Goal: Find specific page/section

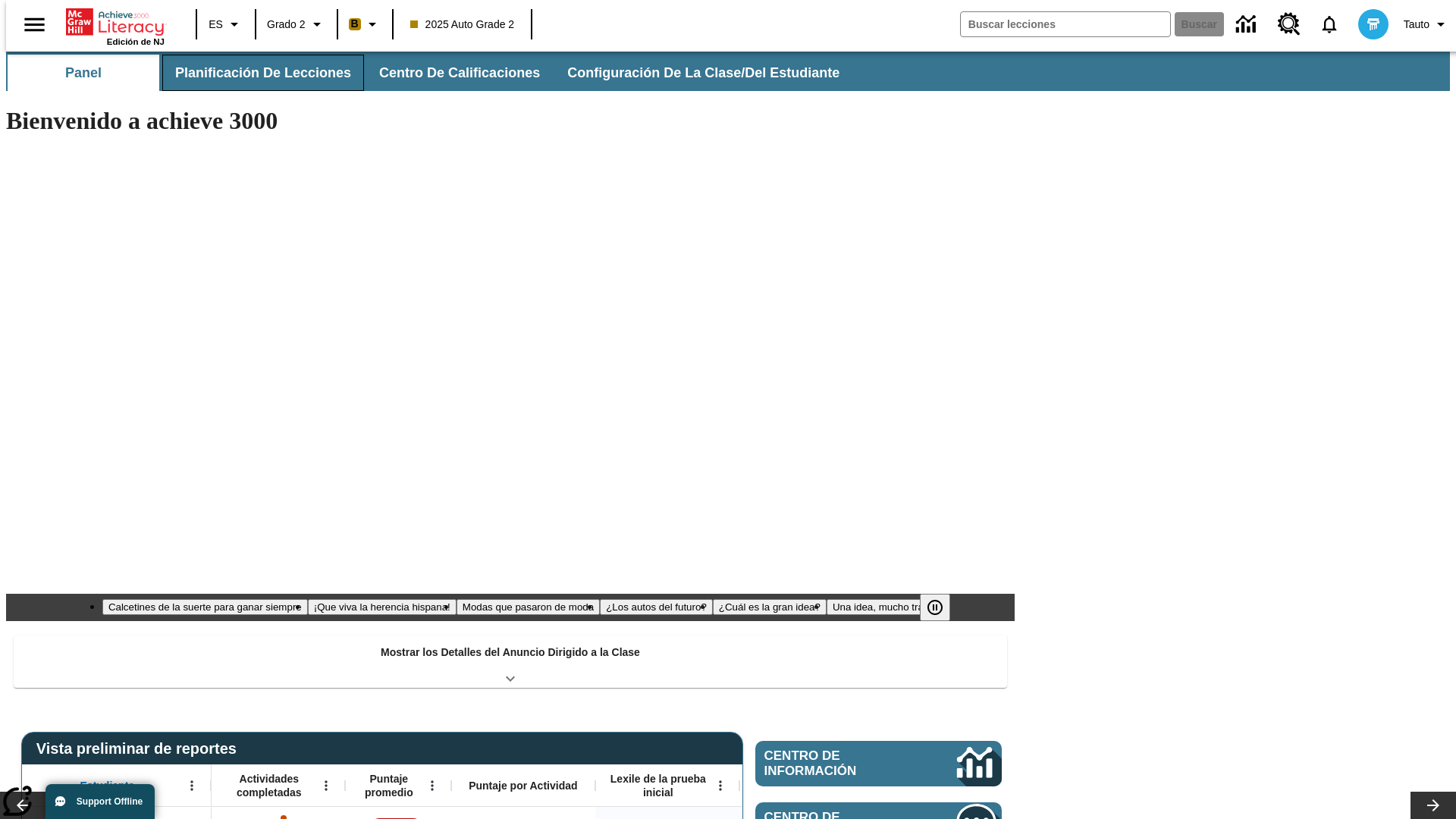
click at [254, 73] on span "Planificación de lecciones" at bounding box center [264, 73] width 176 height 17
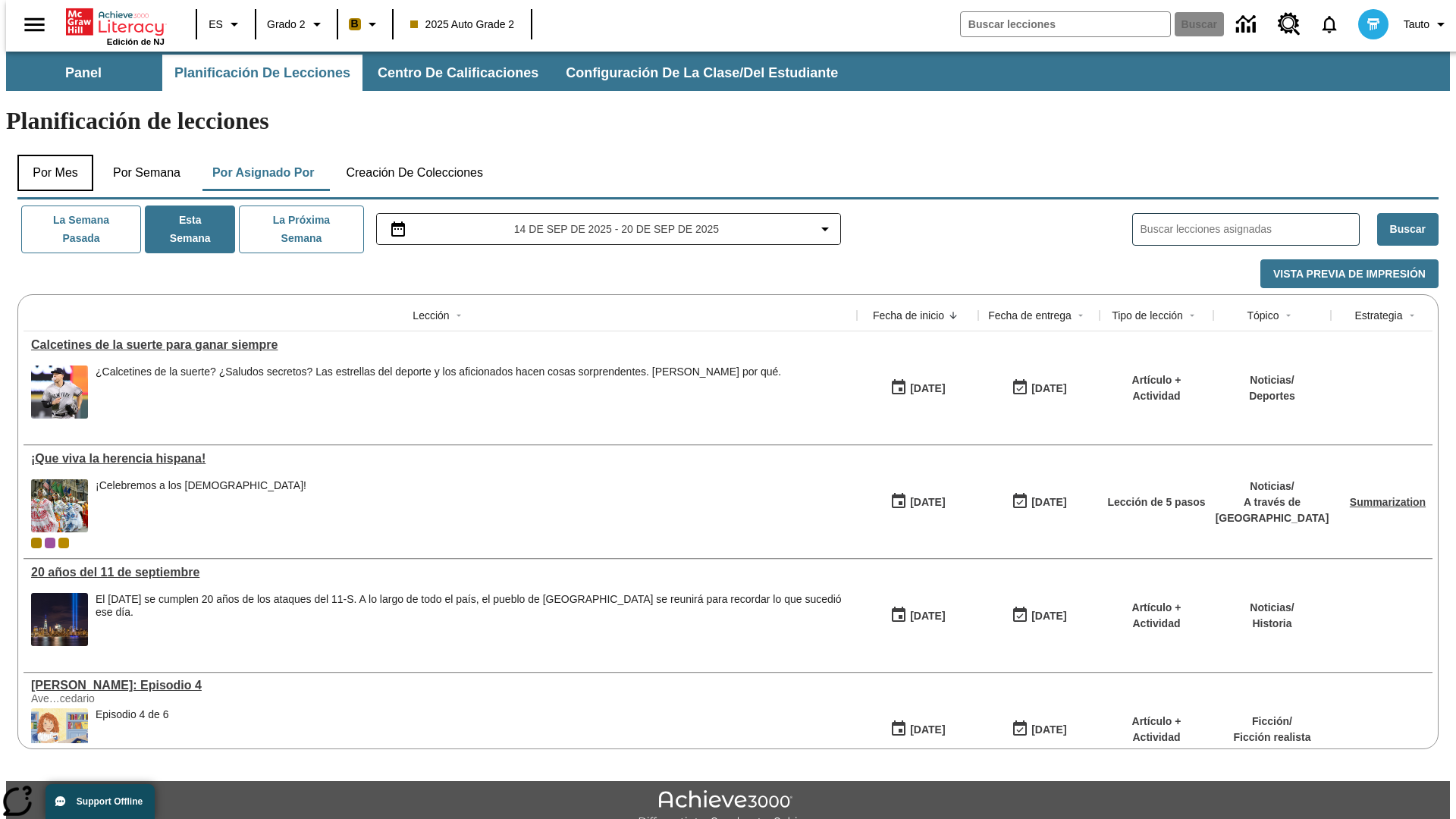
click at [49, 155] on button "Por mes" at bounding box center [55, 173] width 76 height 37
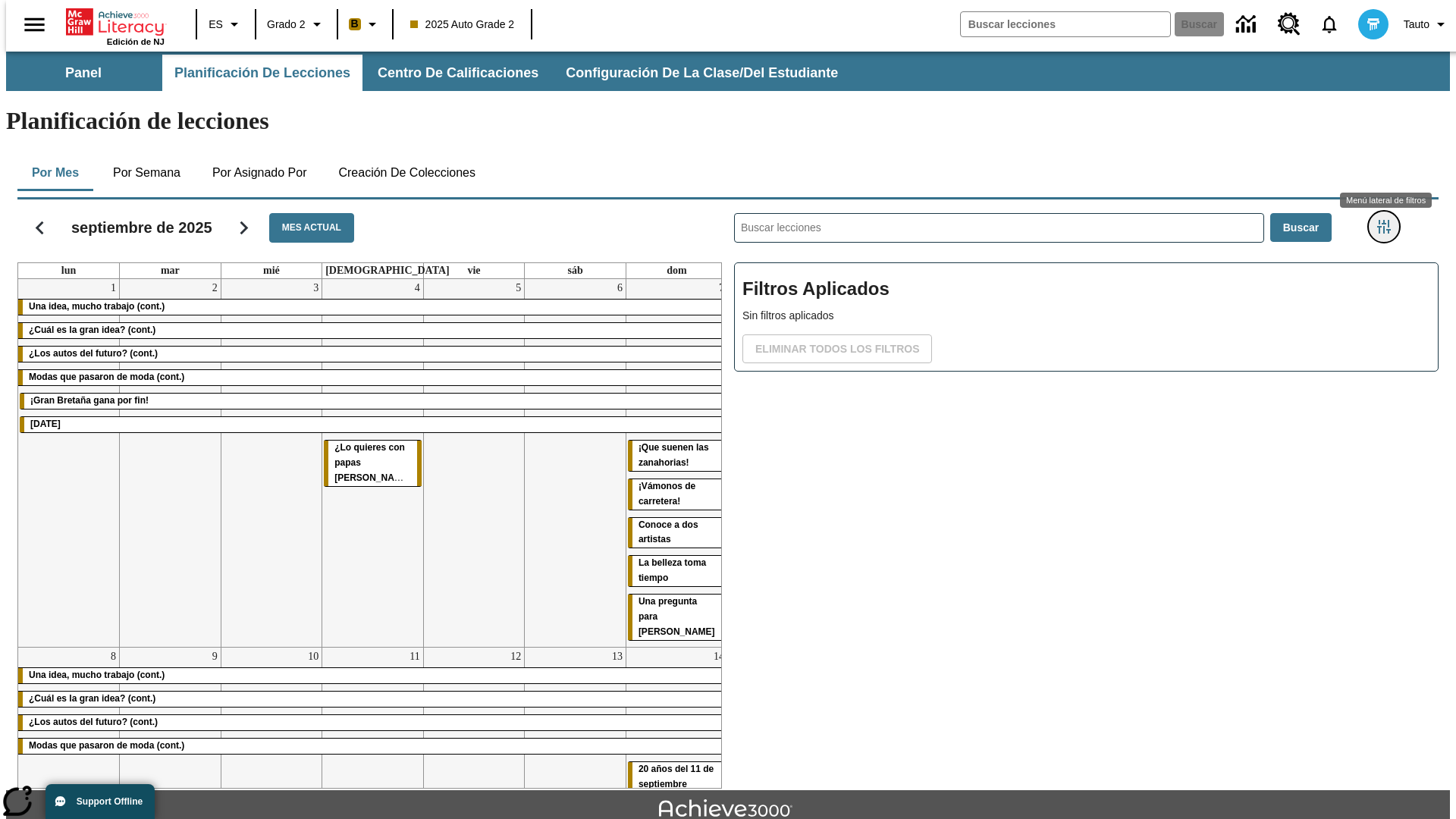
click at [1388, 220] on icon "Menú lateral de filtros" at bounding box center [1383, 226] width 14 height 14
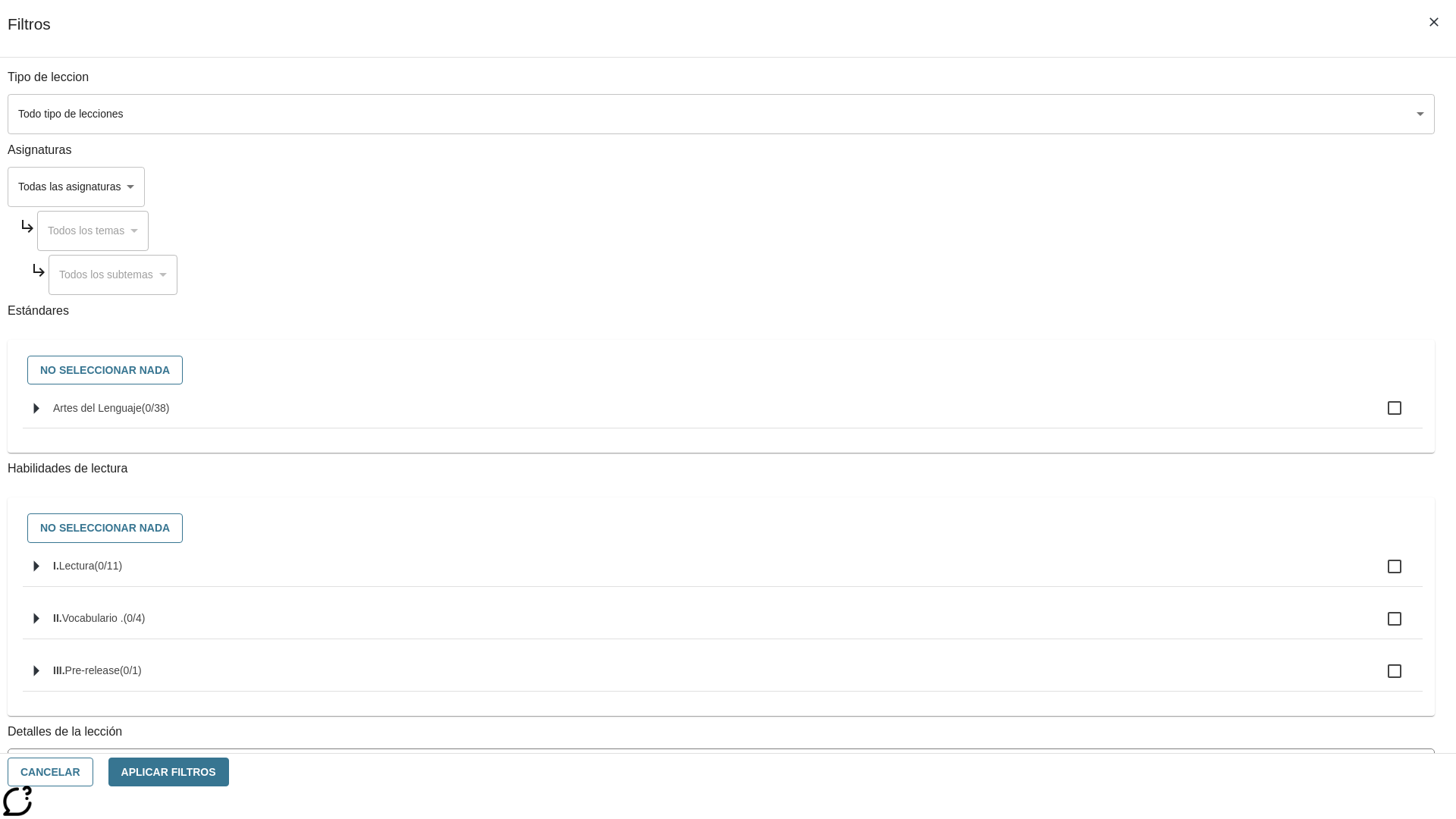
click at [1092, 114] on body "[MEDICAL_DATA] al contenido principal Edición de NJ ES Grado 2 B 2025 Auto Grad…" at bounding box center [727, 470] width 1444 height 837
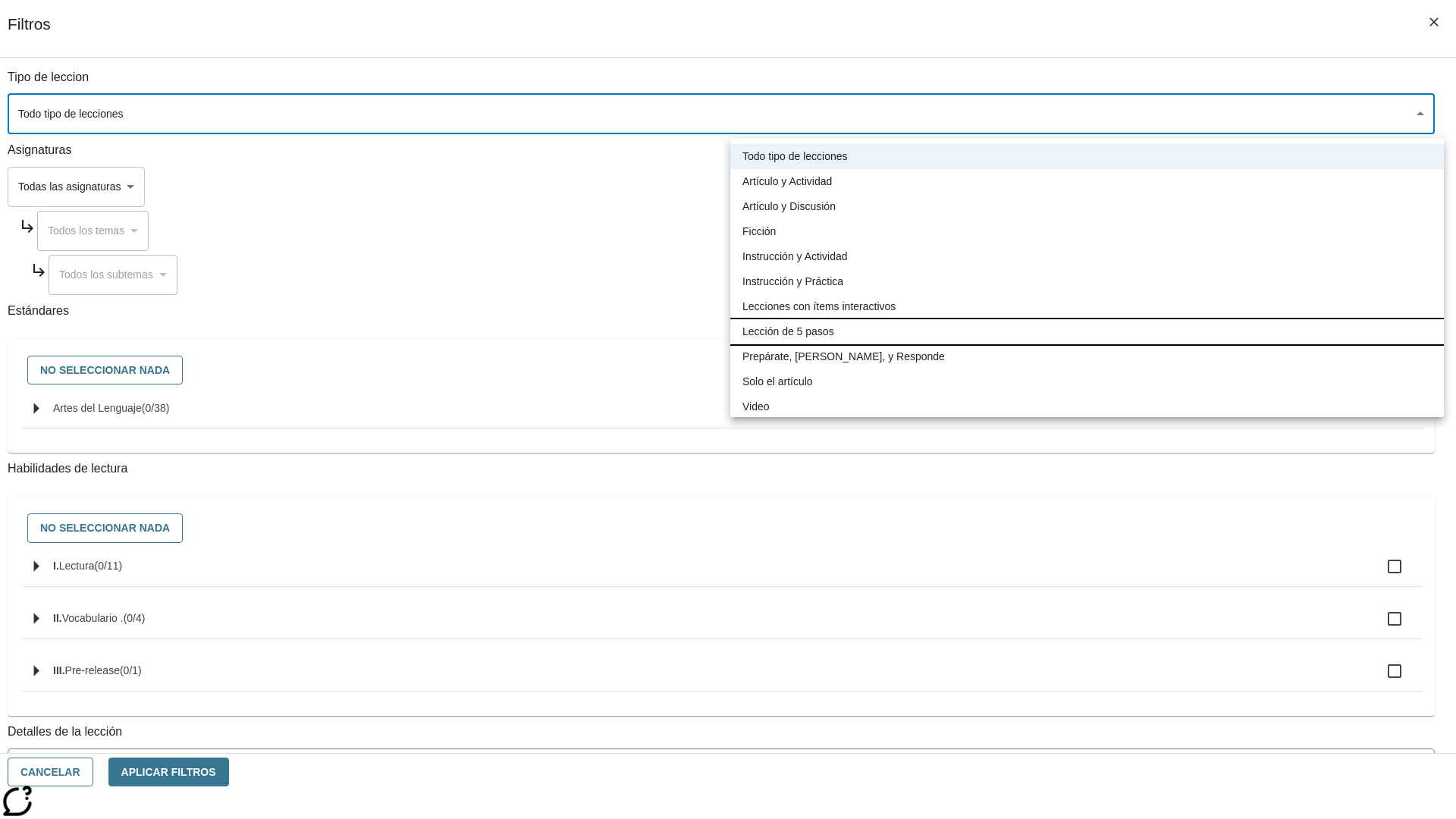
click at [1086, 332] on li "Lección de 5 pasos" at bounding box center [1087, 332] width 713 height 25
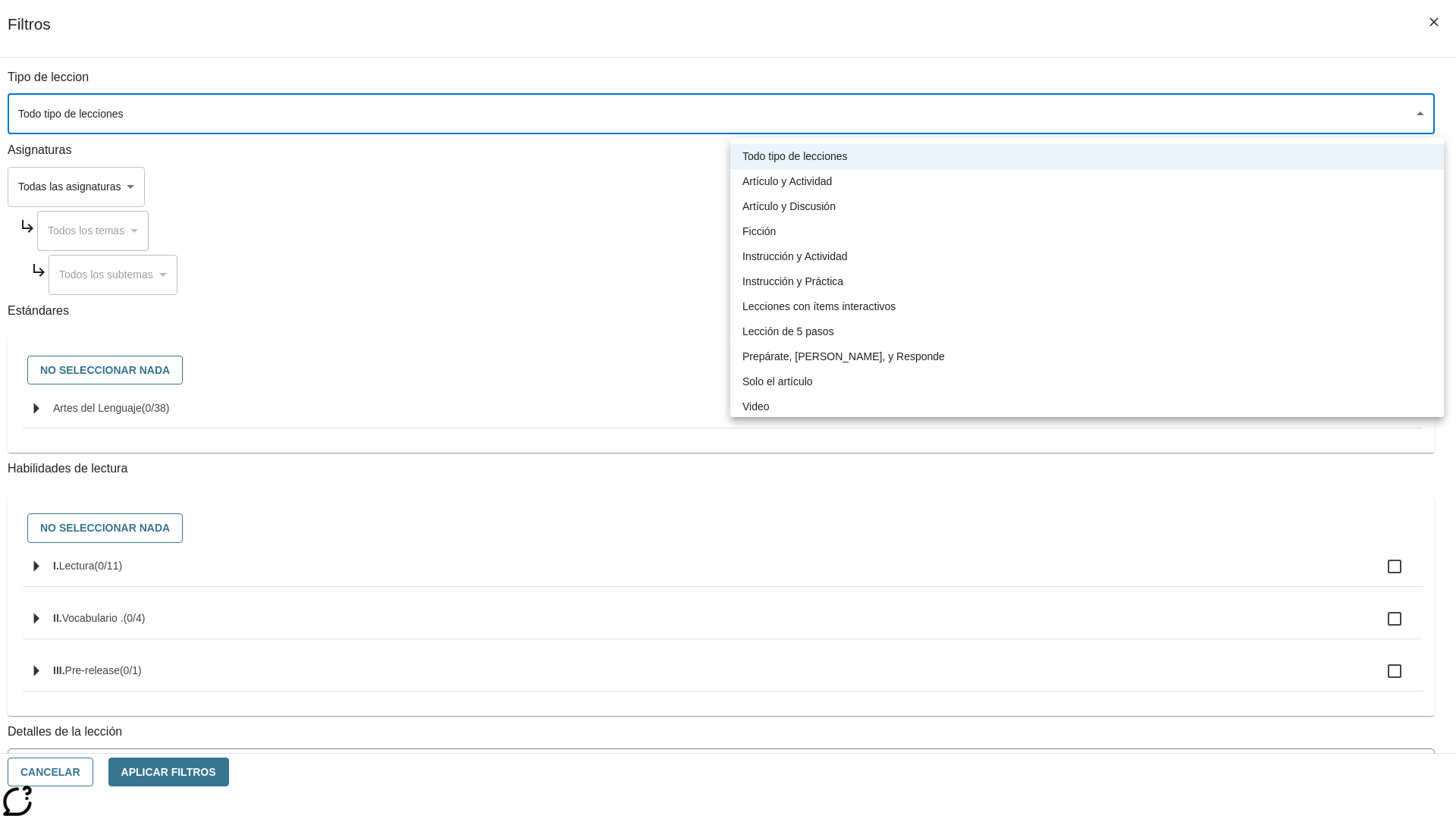
type input "1"
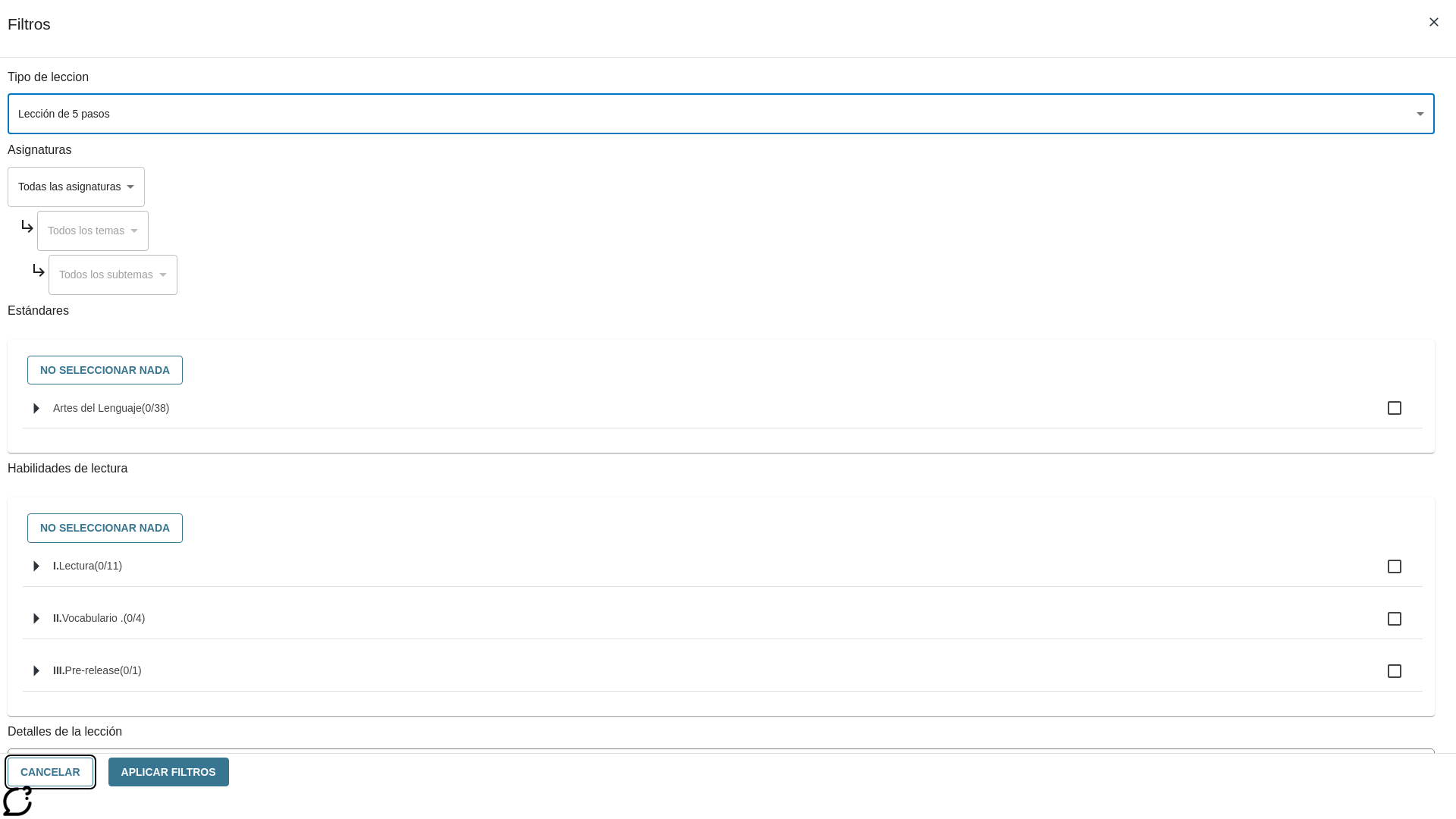
click at [93, 772] on button "Cancelar" at bounding box center [50, 772] width 86 height 29
click at [1388, 220] on icon "Menú lateral de filtros" at bounding box center [1383, 226] width 14 height 14
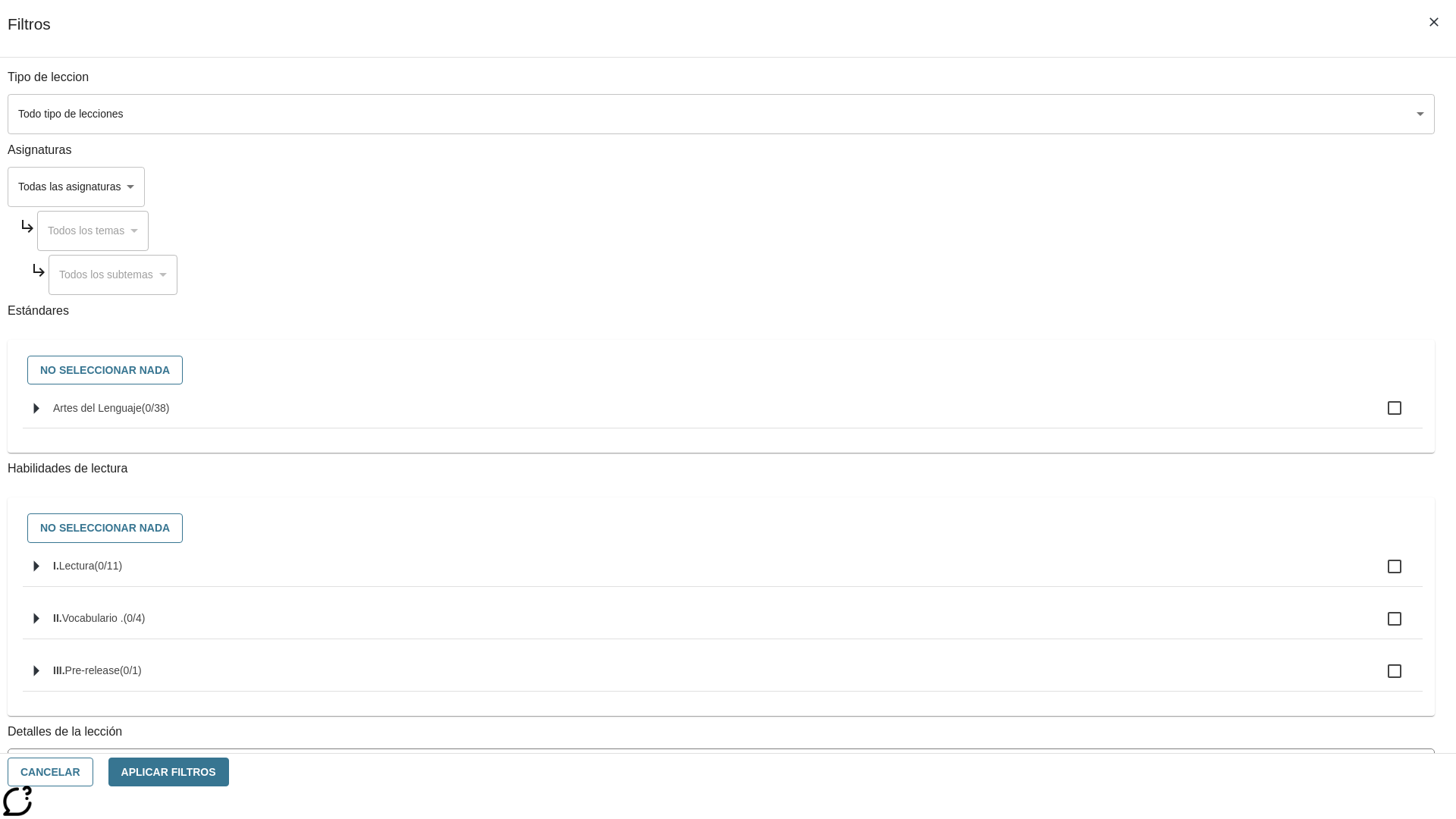
click at [1092, 114] on body "[MEDICAL_DATA] al contenido principal Edición de NJ ES Grado 2 B 2025 Auto Grad…" at bounding box center [727, 470] width 1444 height 837
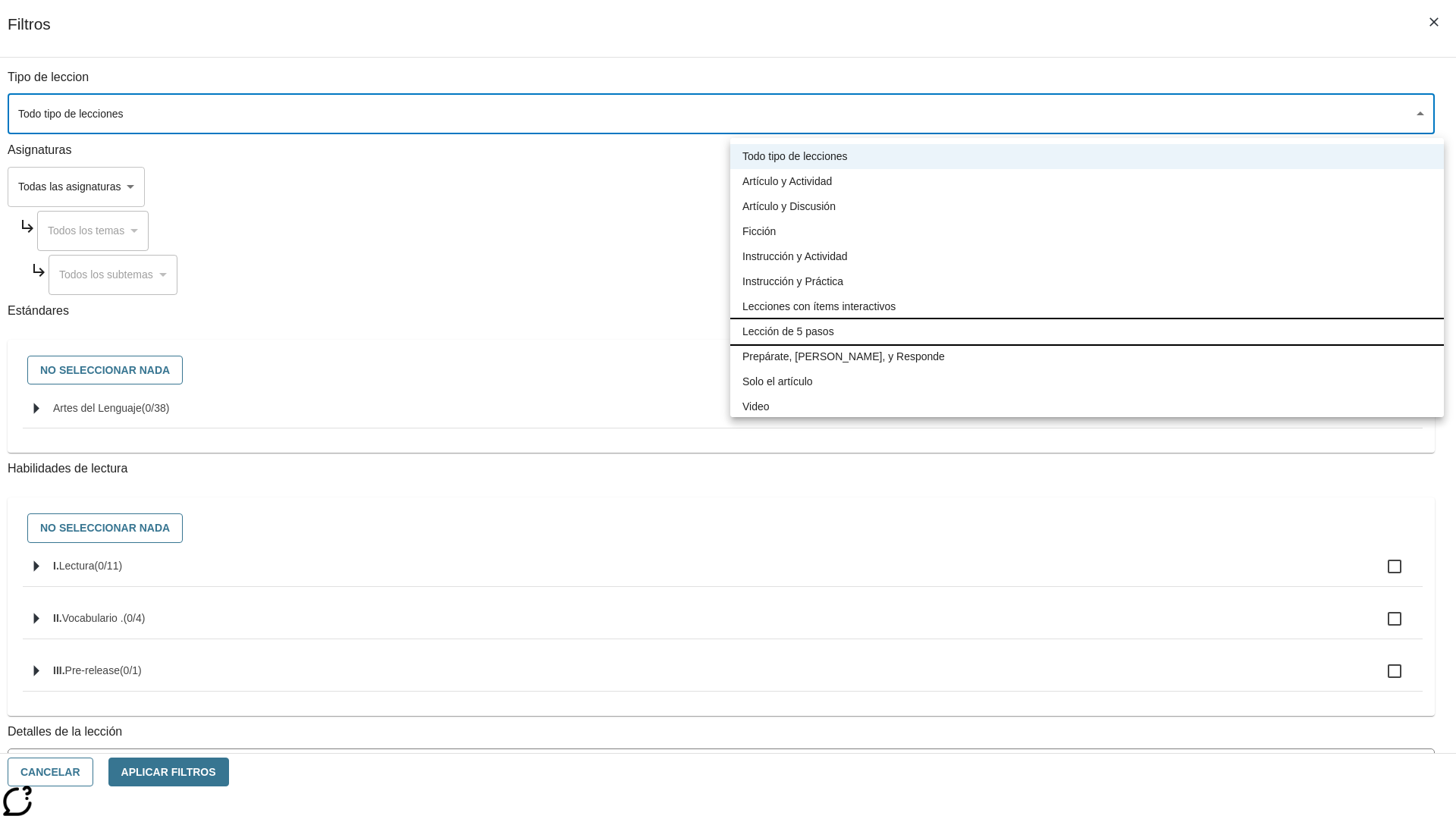
click at [1086, 332] on li "Lección de 5 pasos" at bounding box center [1087, 332] width 713 height 25
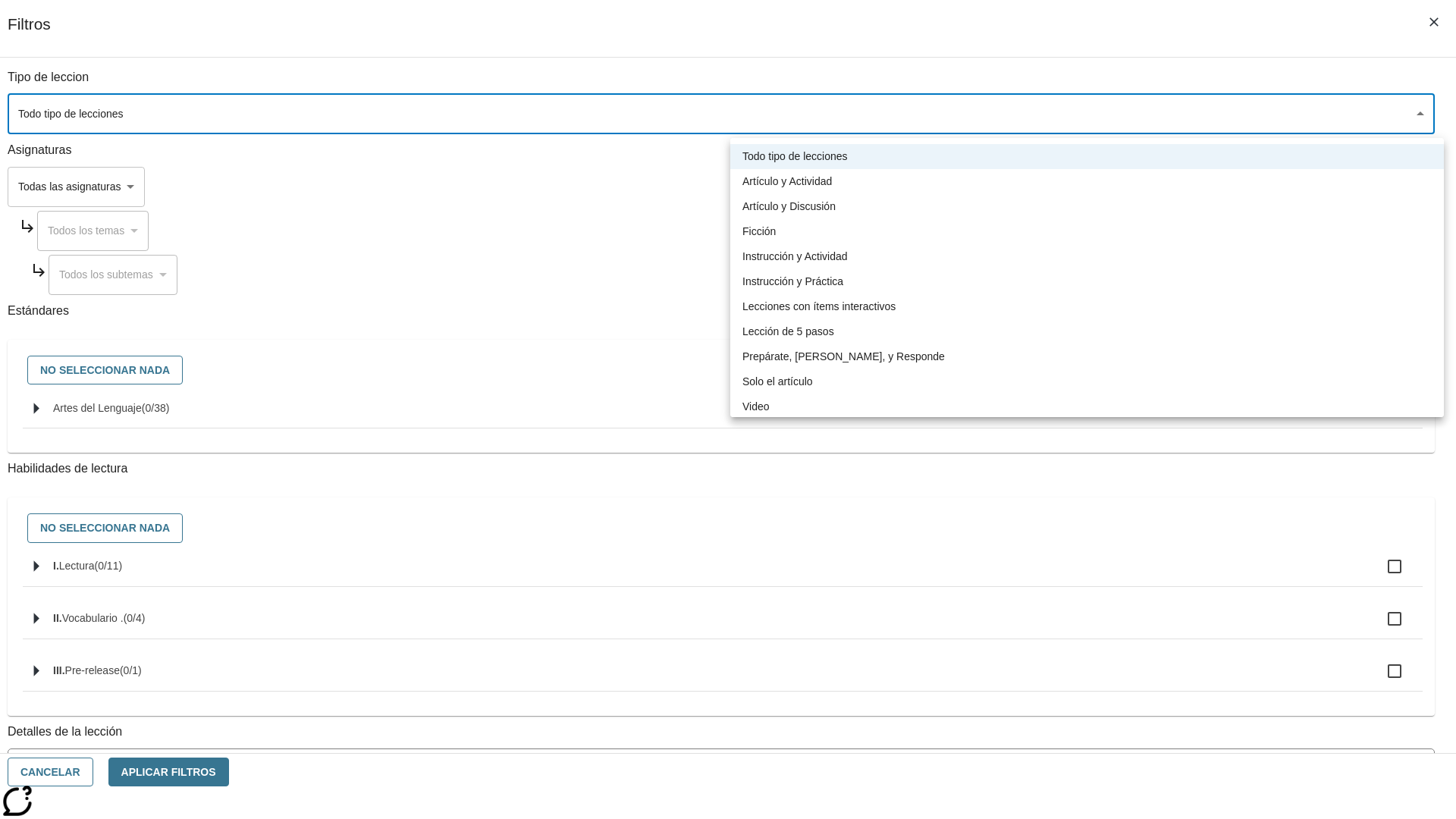
type input "1"
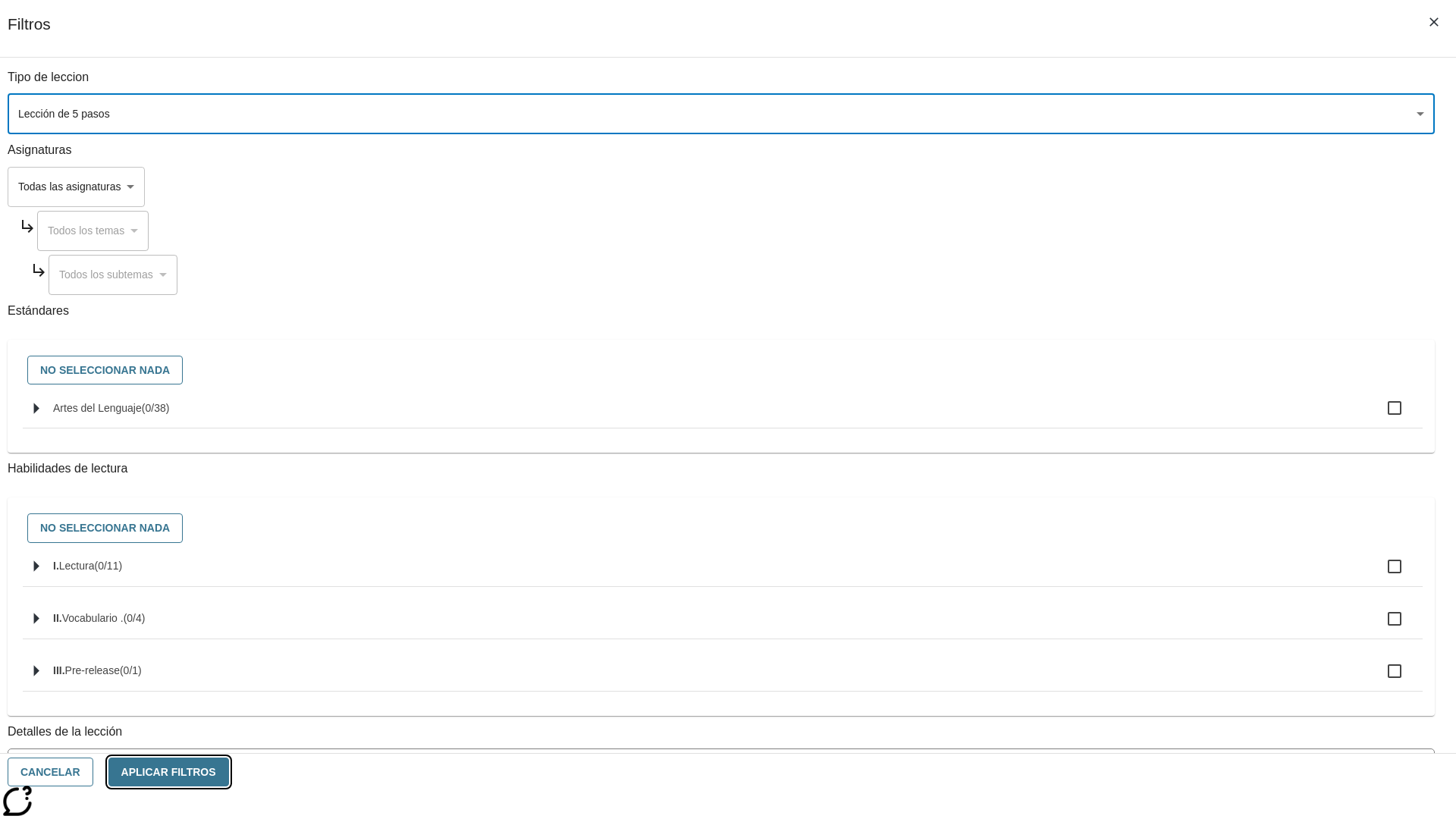
click at [229, 772] on button "Aplicar Filtros" at bounding box center [169, 772] width 121 height 29
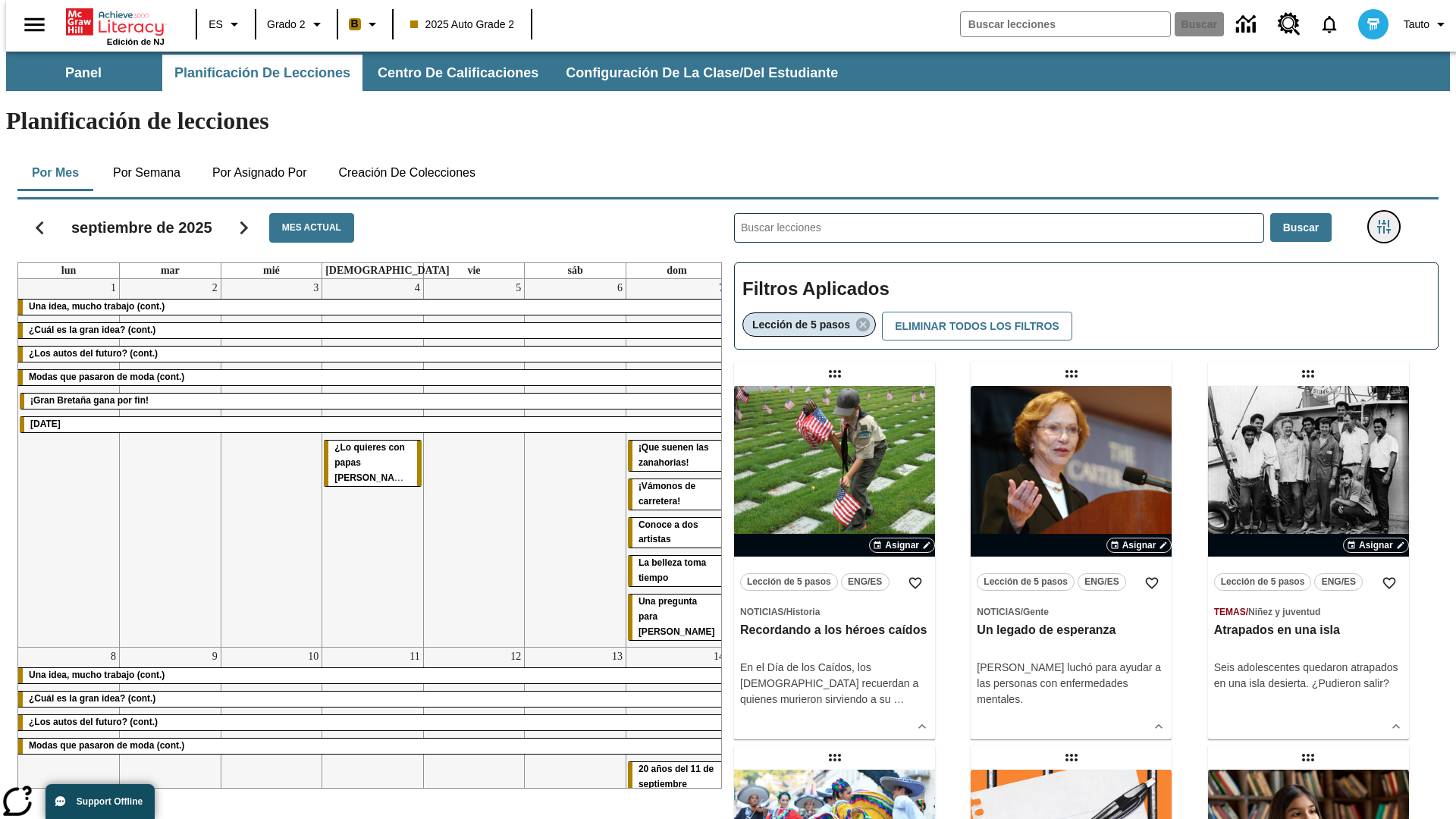
click at [1388, 220] on icon "Menú lateral de filtros" at bounding box center [1383, 226] width 14 height 14
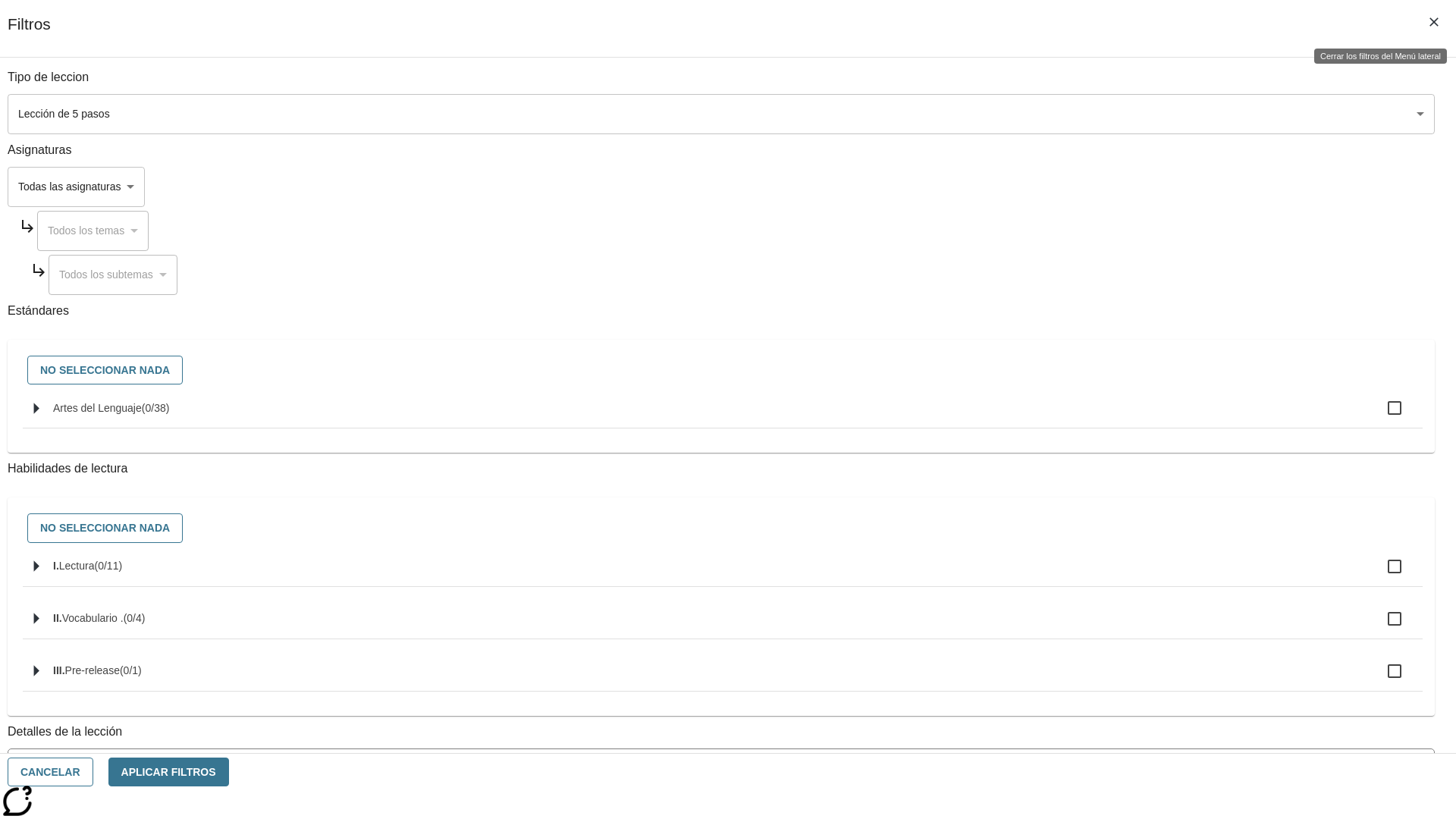
click at [1434, 22] on icon "Cerrar los filtros del Menú lateral" at bounding box center [1433, 21] width 9 height 9
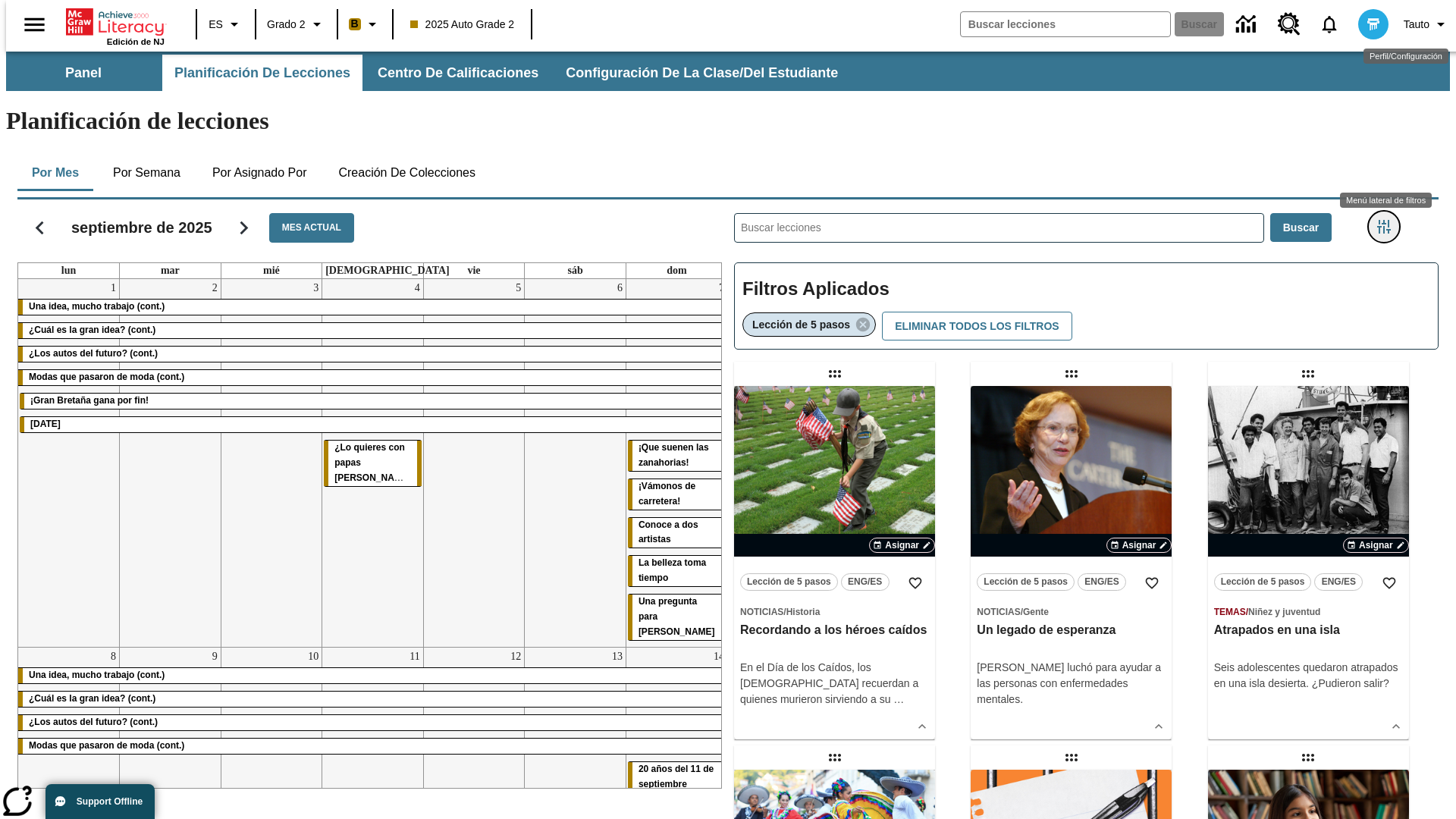
click at [1388, 220] on icon "Menú lateral de filtros" at bounding box center [1383, 226] width 14 height 14
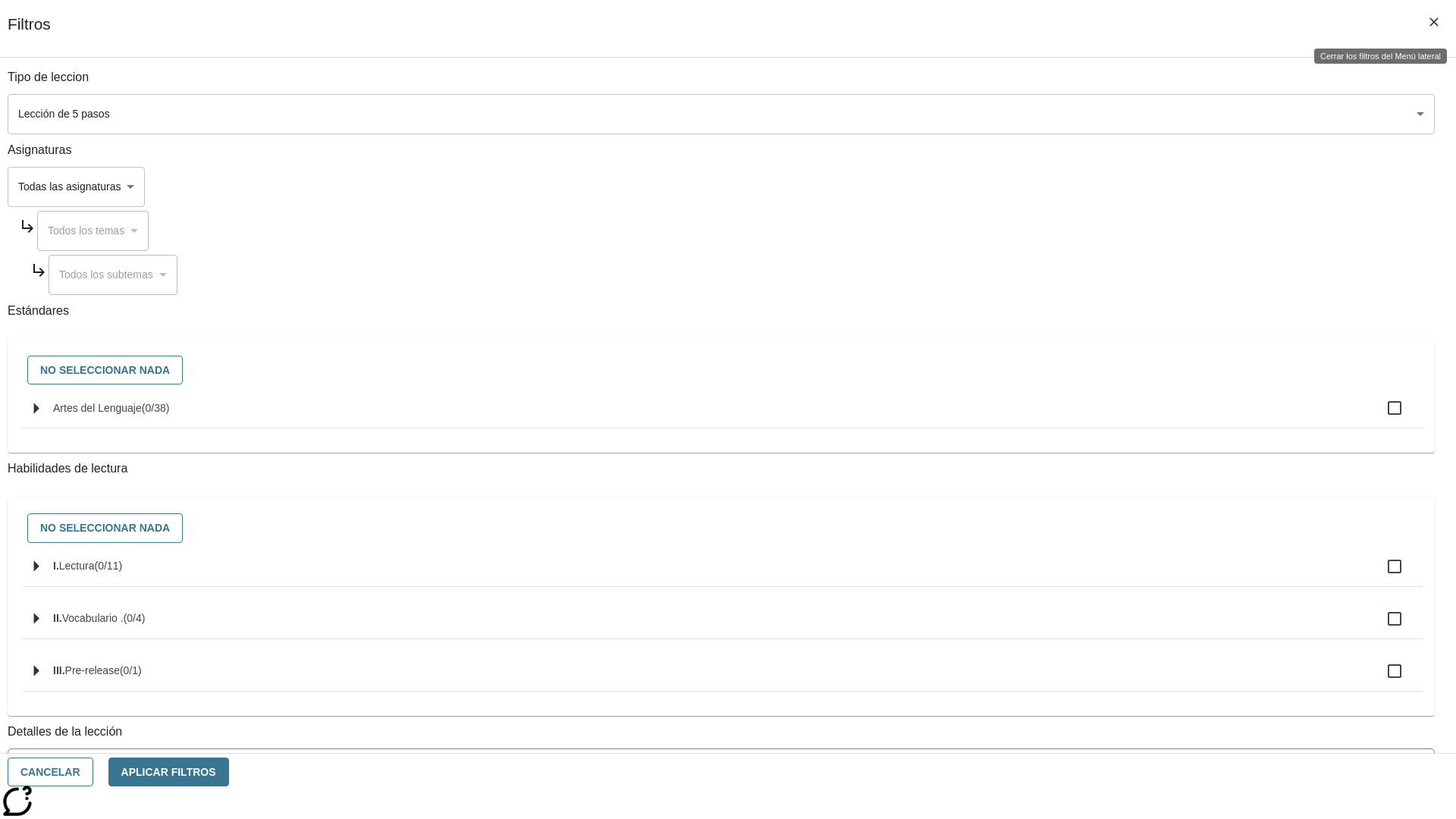
click at [1434, 22] on icon "Cerrar los filtros del Menú lateral" at bounding box center [1433, 21] width 9 height 9
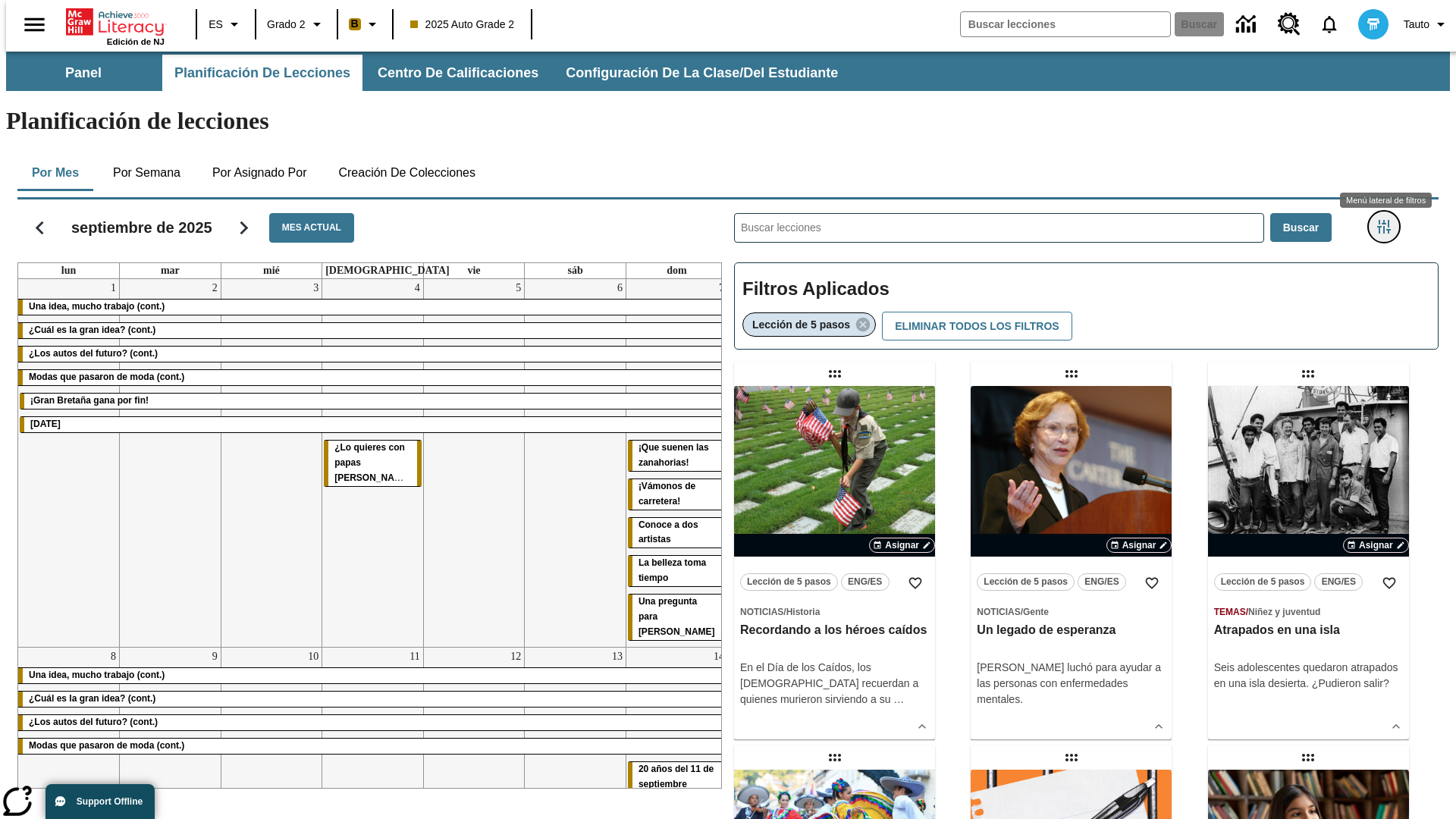
click at [1388, 220] on icon "Menú lateral de filtros" at bounding box center [1383, 226] width 14 height 14
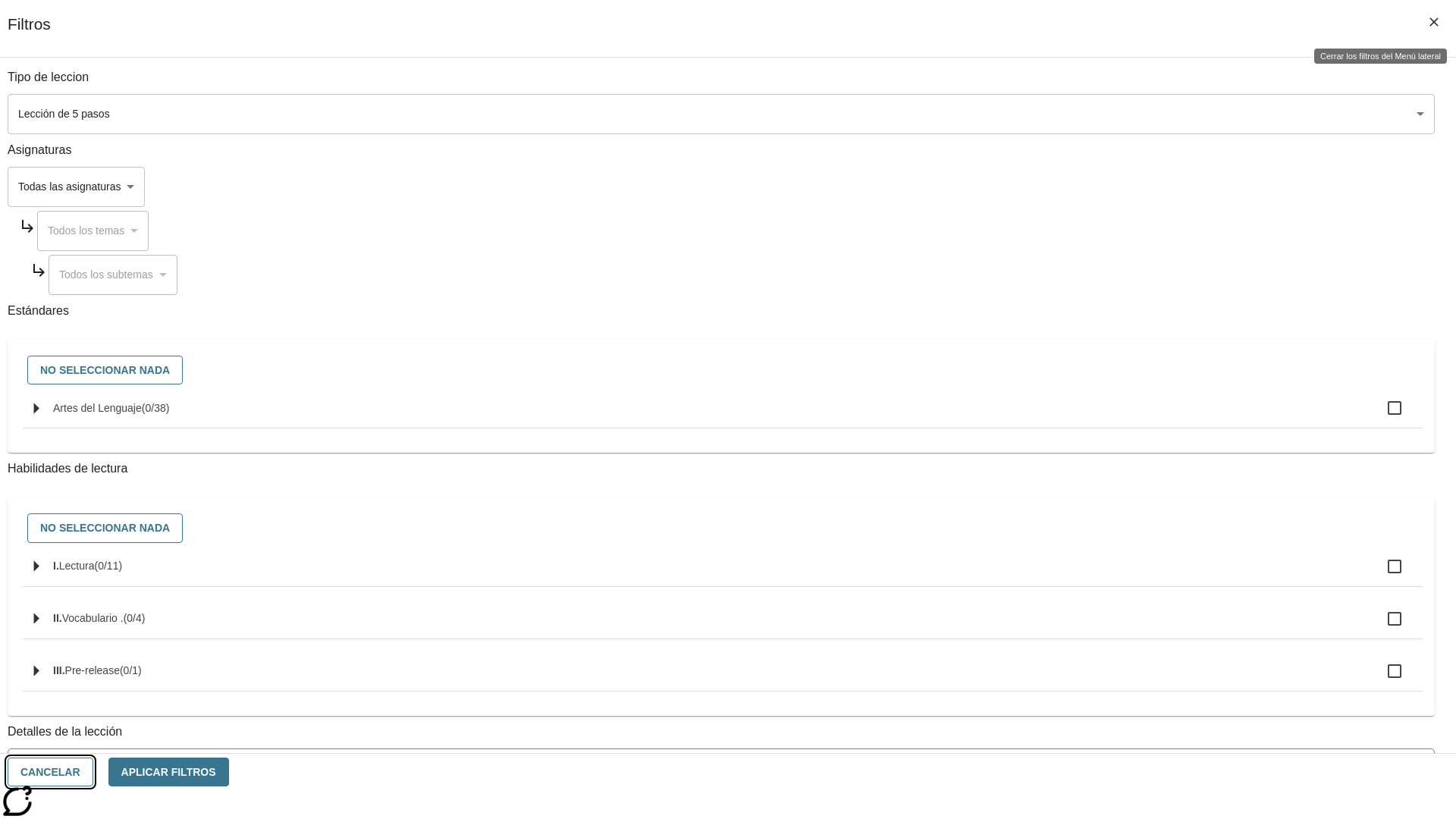
click at [93, 772] on button "Cancelar" at bounding box center [50, 772] width 86 height 29
click at [142, 155] on button "Por semana" at bounding box center [147, 173] width 91 height 37
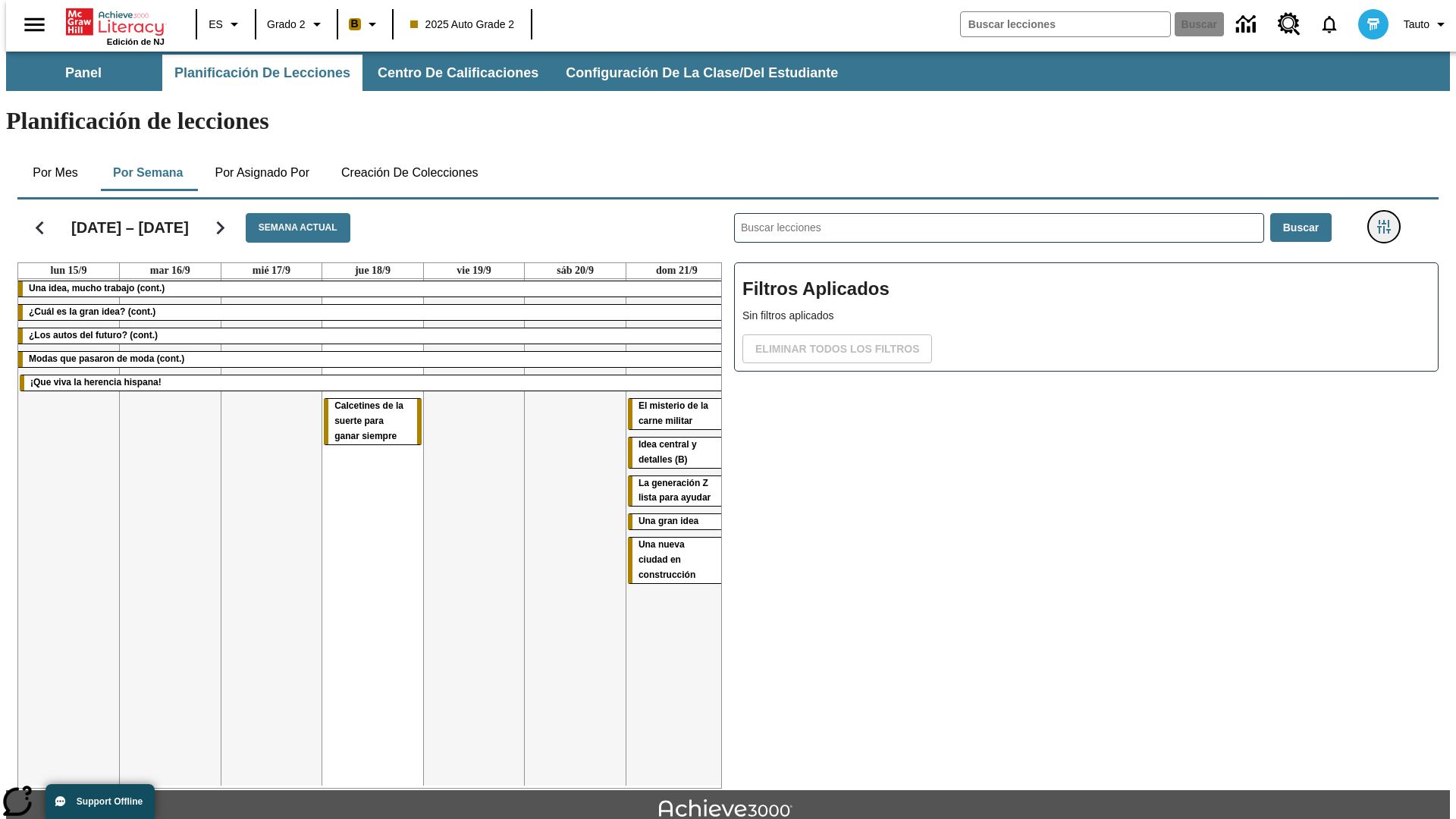
click at [1388, 220] on icon "Menú lateral de filtros" at bounding box center [1383, 226] width 14 height 14
